Goal: Purchase product/service

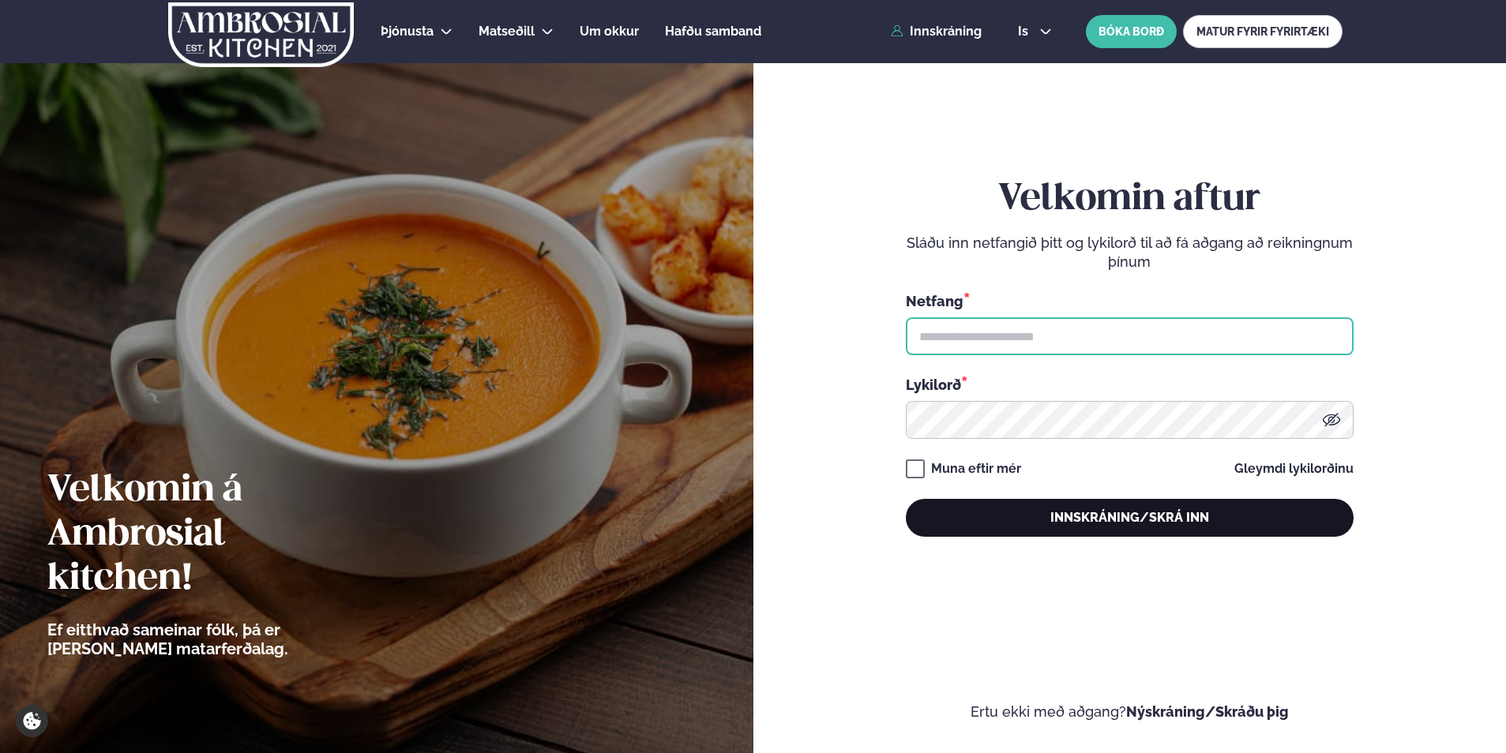
type input "**********"
click at [1031, 504] on button "Innskráning/Skrá inn" at bounding box center [1130, 518] width 448 height 38
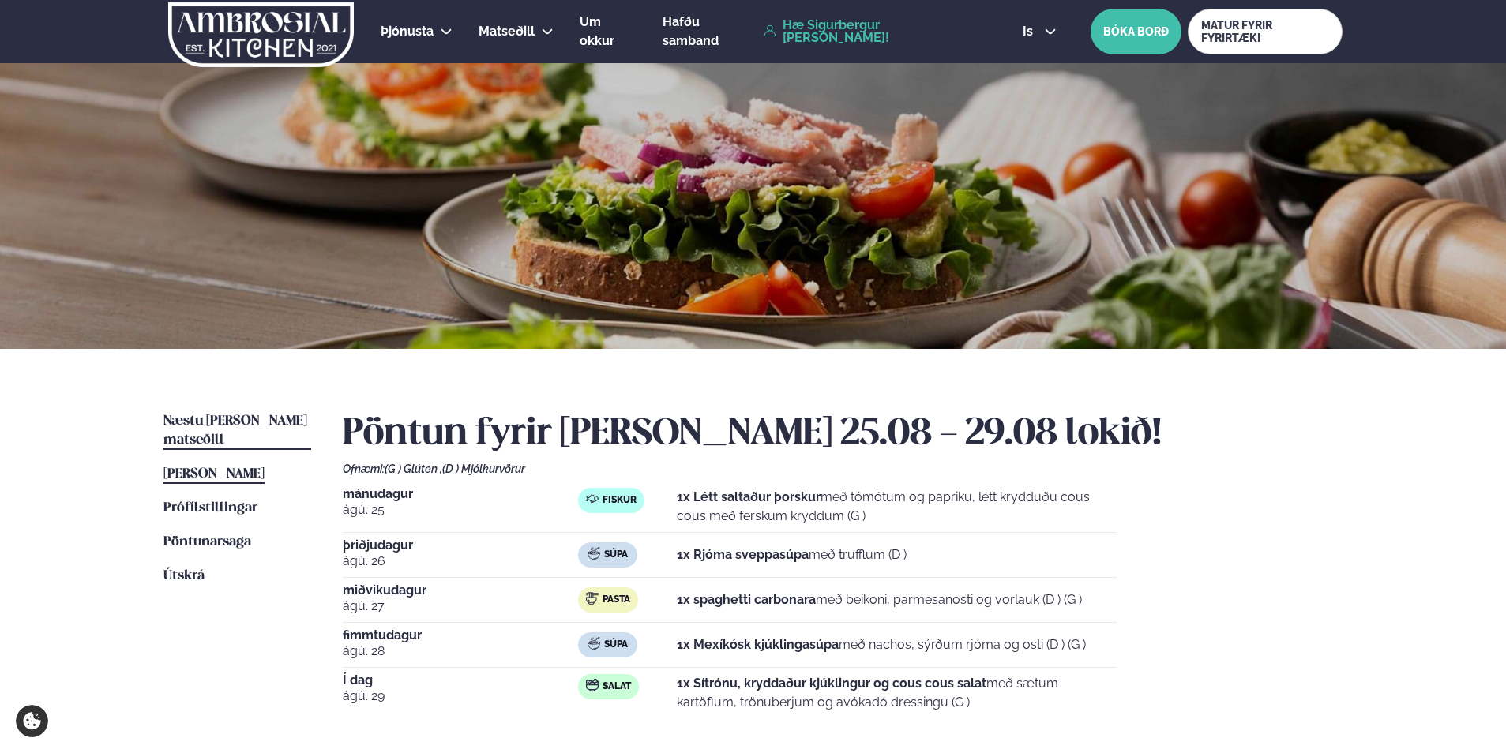
click at [204, 418] on span "Næstu [PERSON_NAME] matseðill" at bounding box center [235, 430] width 144 height 32
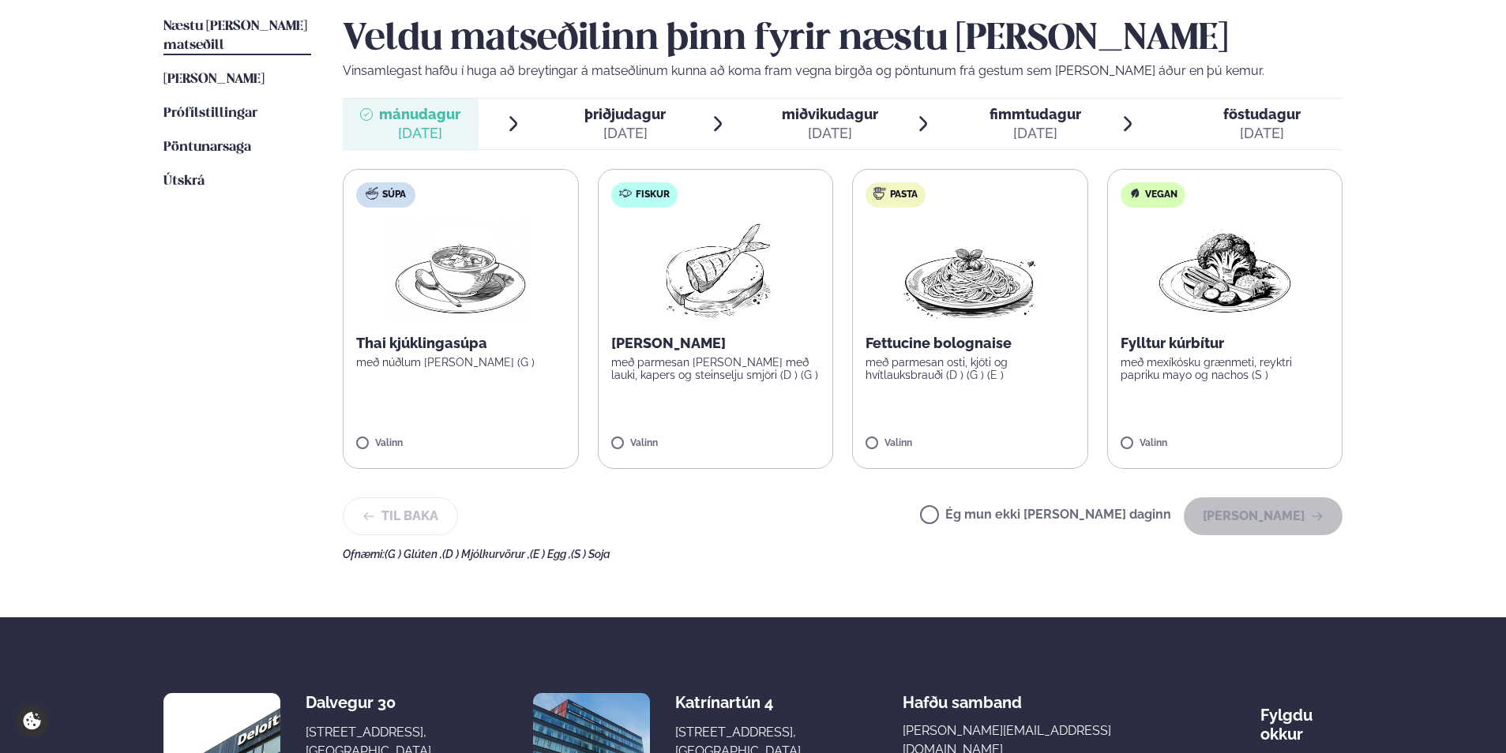
scroll to position [316, 0]
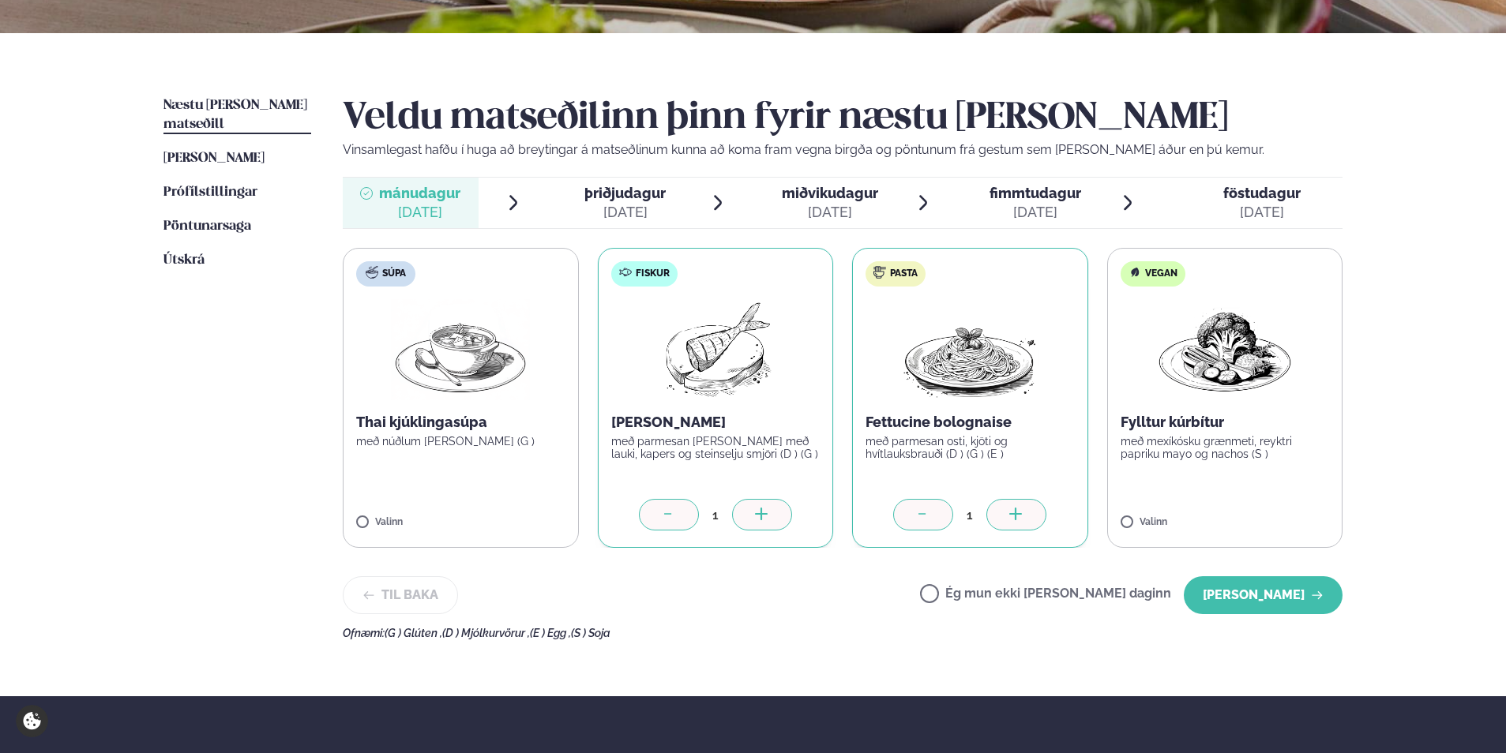
click at [939, 516] on div at bounding box center [923, 515] width 60 height 32
click at [1226, 598] on button "[PERSON_NAME]" at bounding box center [1262, 595] width 159 height 38
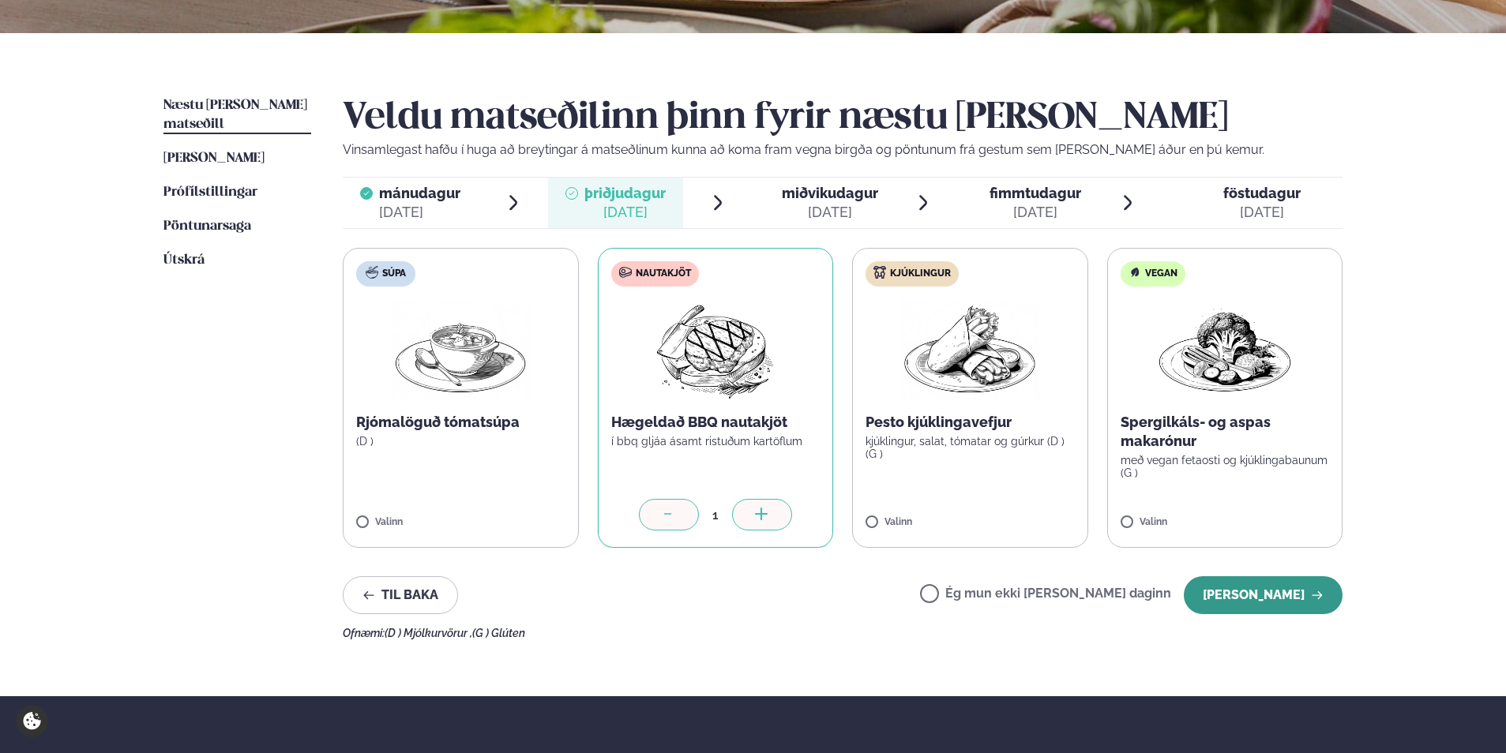
click at [1232, 597] on button "[PERSON_NAME]" at bounding box center [1262, 595] width 159 height 38
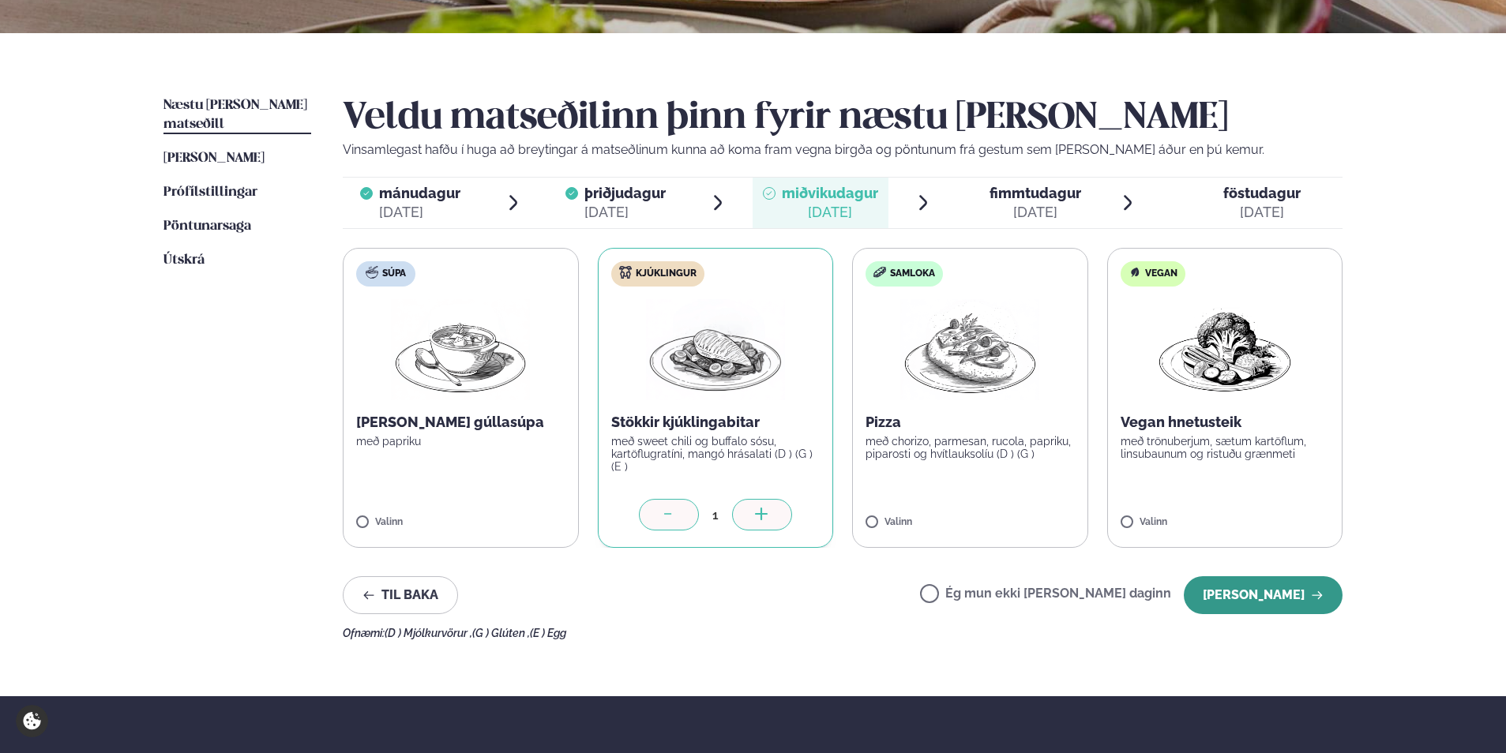
click at [1269, 601] on button "[PERSON_NAME]" at bounding box center [1262, 595] width 159 height 38
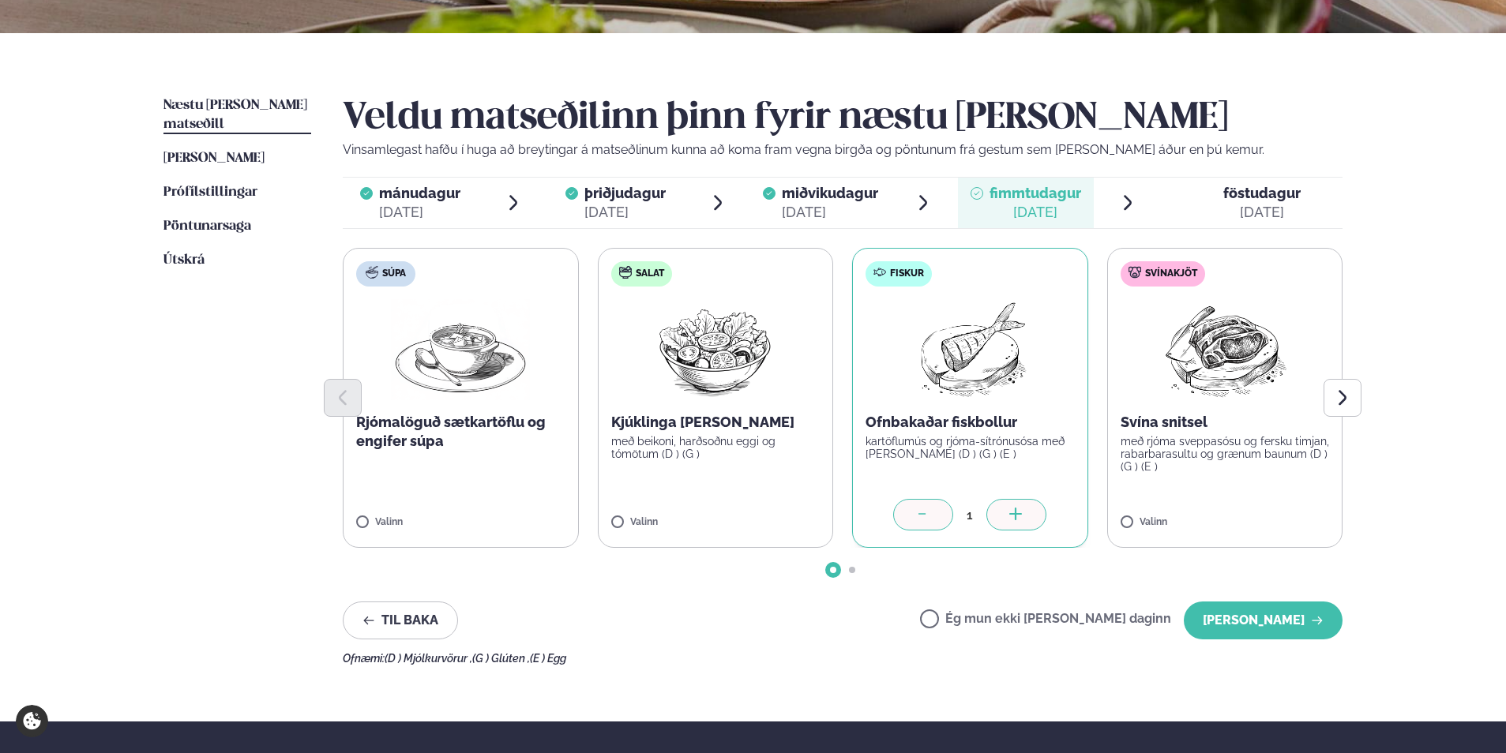
click at [939, 510] on div at bounding box center [923, 515] width 60 height 32
click at [1284, 621] on button "[PERSON_NAME]" at bounding box center [1262, 621] width 159 height 38
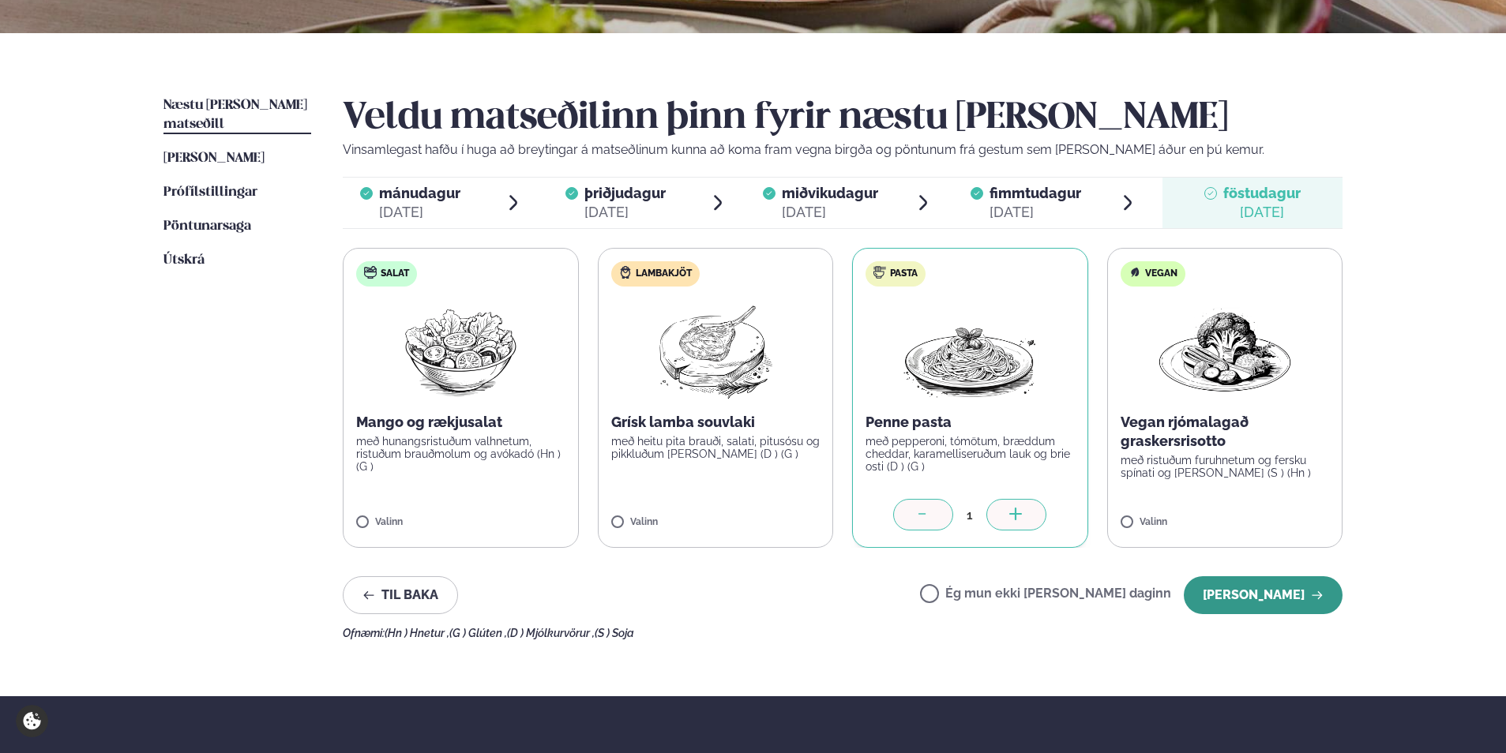
click at [1252, 588] on button "[PERSON_NAME]" at bounding box center [1262, 595] width 159 height 38
